Goal: Information Seeking & Learning: Learn about a topic

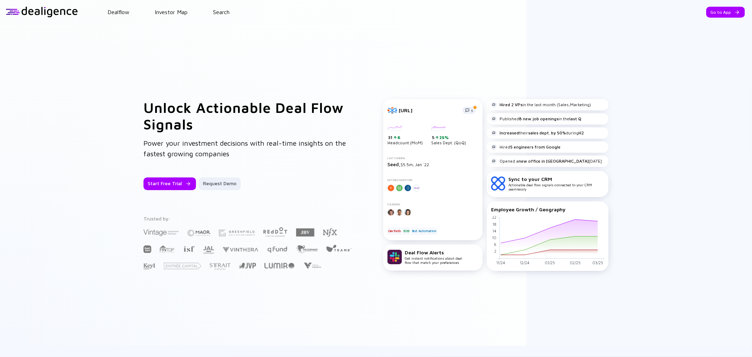
click at [220, 18] on header "Dealflow Investor Map Search Go to App Dealflow Investor Map Go to App" at bounding box center [376, 12] width 752 height 24
click at [221, 11] on link "Search" at bounding box center [221, 12] width 17 height 6
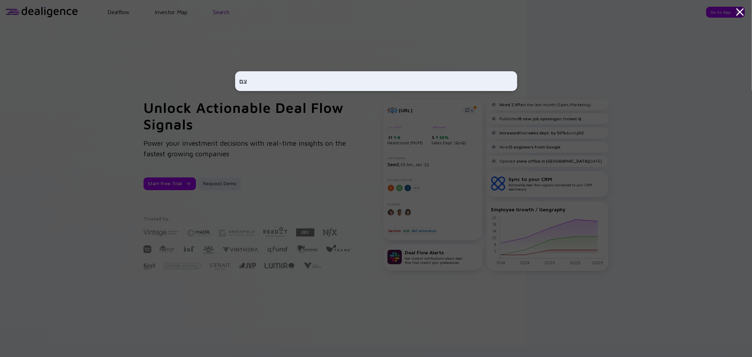
type input "צ"
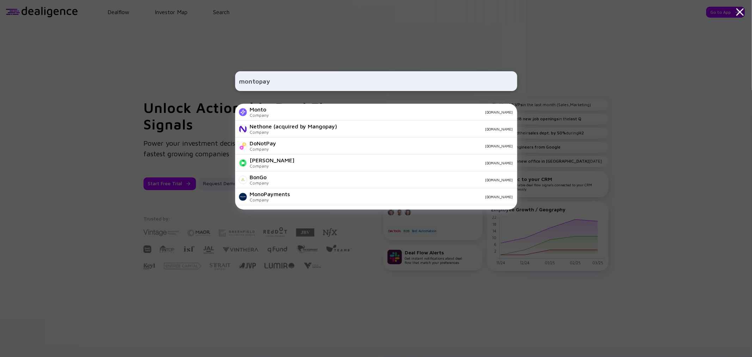
type input "montopay"
click at [287, 113] on div "[DOMAIN_NAME]" at bounding box center [394, 112] width 238 height 4
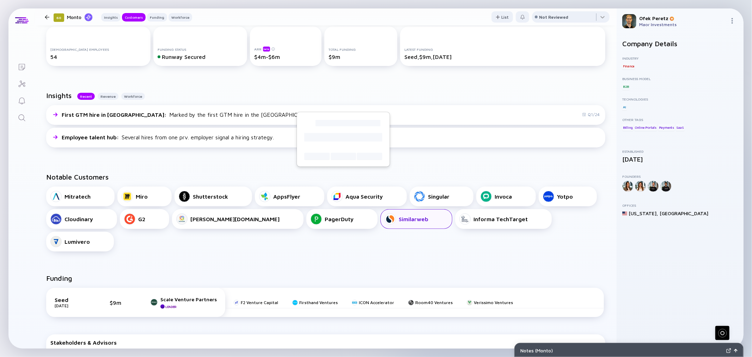
scroll to position [196, 0]
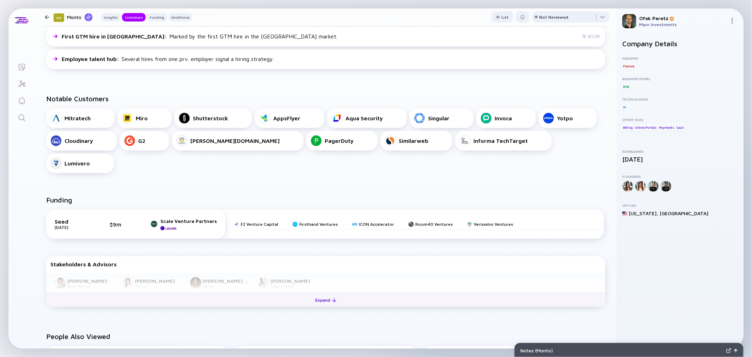
click at [295, 293] on button "Expand" at bounding box center [325, 300] width 559 height 14
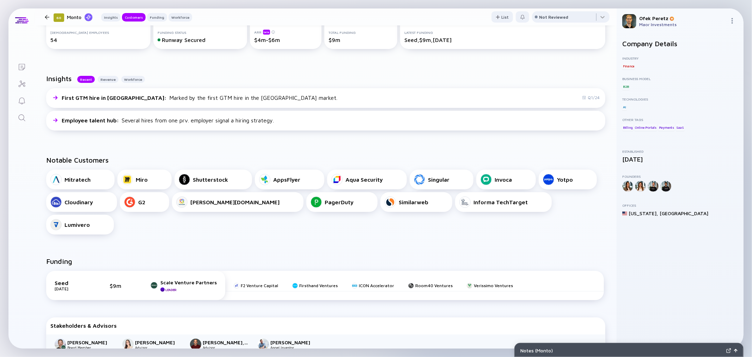
scroll to position [117, 0]
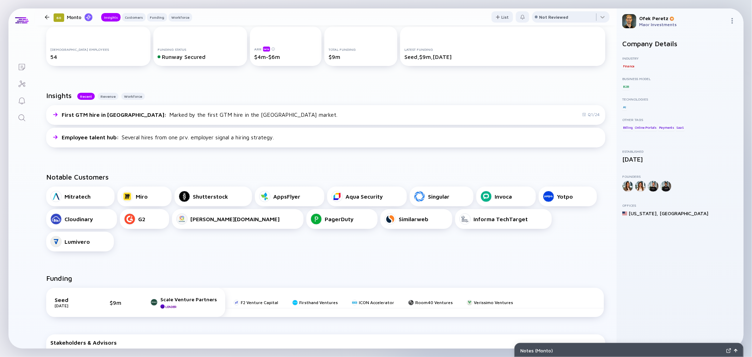
click at [417, 168] on div "Notable Customers Mitratech Miro Shutterstock AppsFlyer Aqua Security Singular …" at bounding box center [325, 211] width 581 height 101
click at [430, 172] on div "Notable Customers Mitratech Miro Shutterstock AppsFlyer Aqua Security Singular …" at bounding box center [325, 211] width 581 height 101
click at [405, 165] on div "Notable Customers Mitratech Miro Shutterstock AppsFlyer Aqua Security Singular …" at bounding box center [325, 211] width 581 height 101
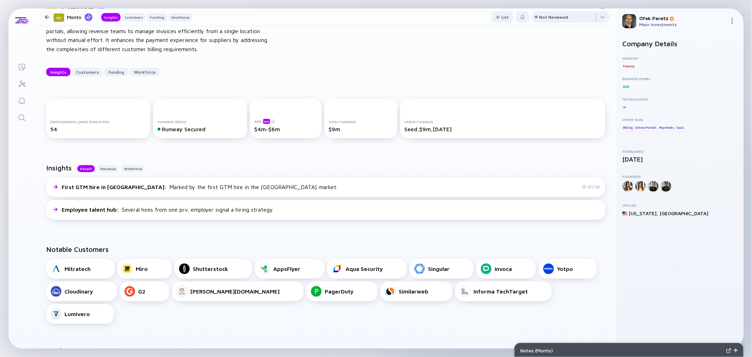
scroll to position [39, 0]
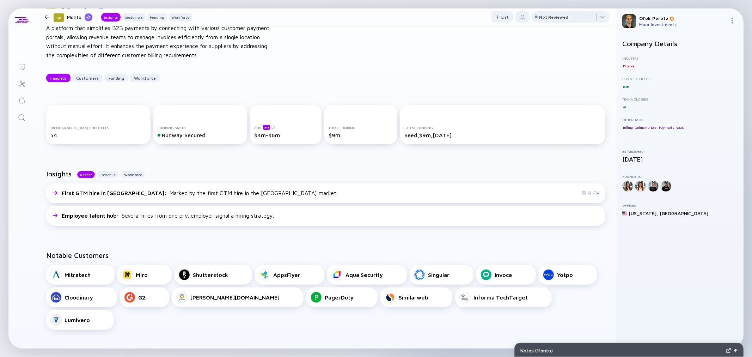
click at [279, 158] on div "[DEMOGRAPHIC_DATA] Employees 54 Funding Status Runway Secured ARR beta $4m-$6m …" at bounding box center [325, 125] width 581 height 65
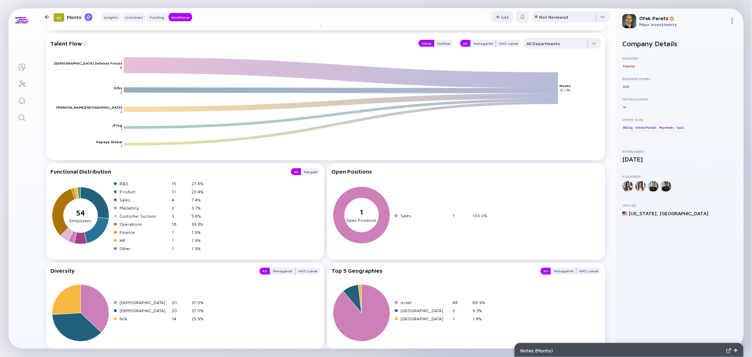
scroll to position [882, 0]
